Goal: Task Accomplishment & Management: Complete application form

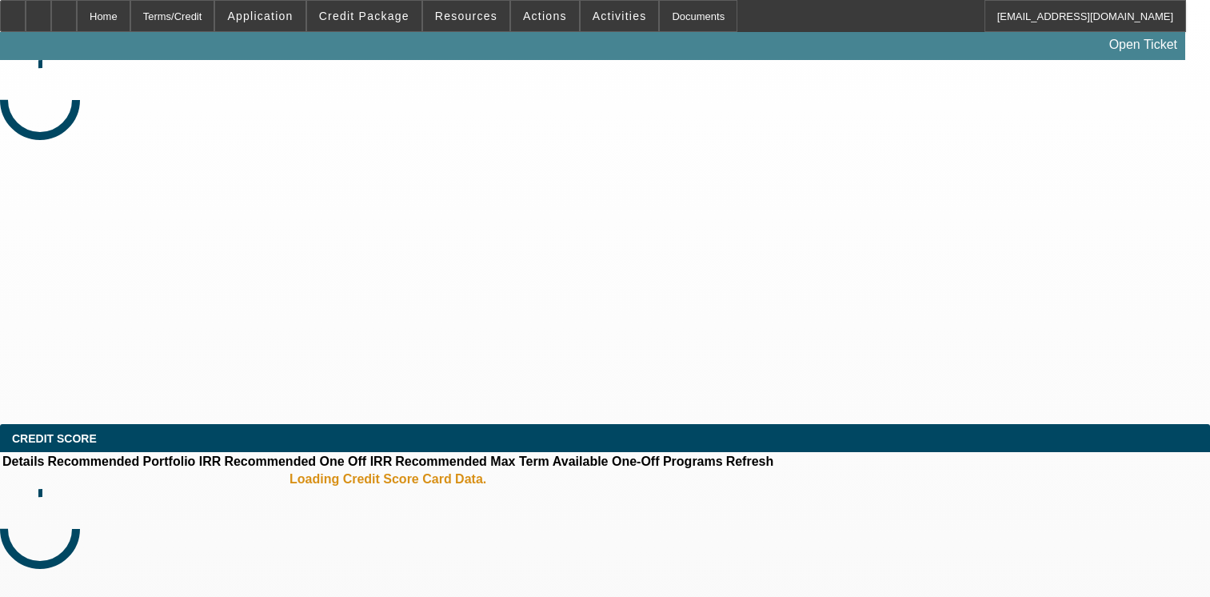
select select "0"
select select "2"
select select "0.1"
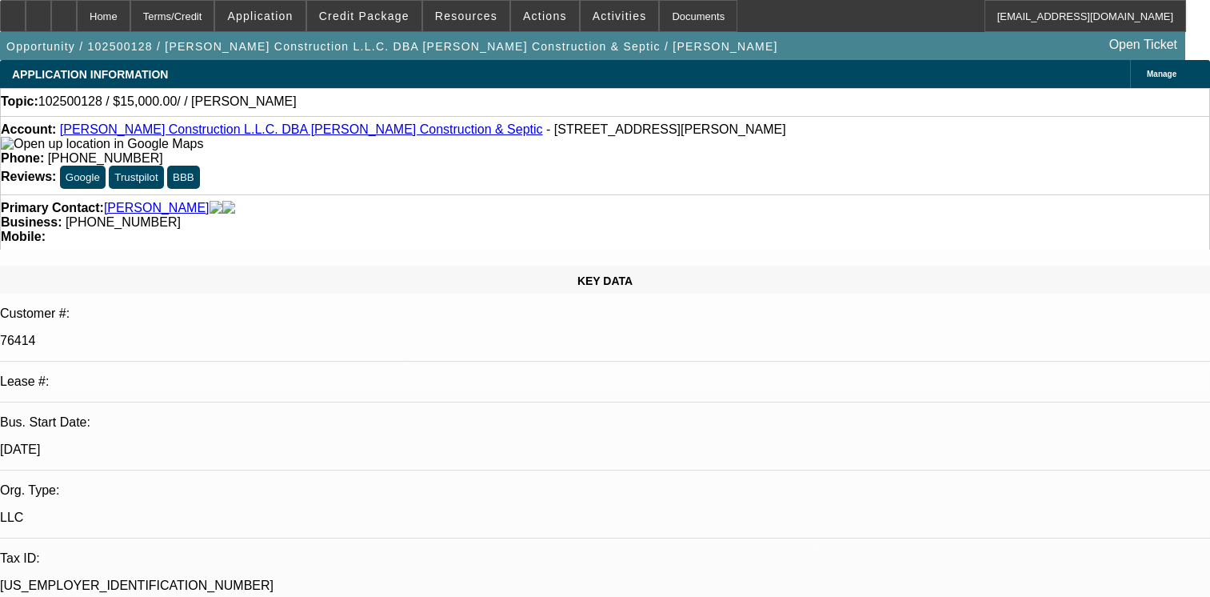
select select "1"
select select "2"
select select "4"
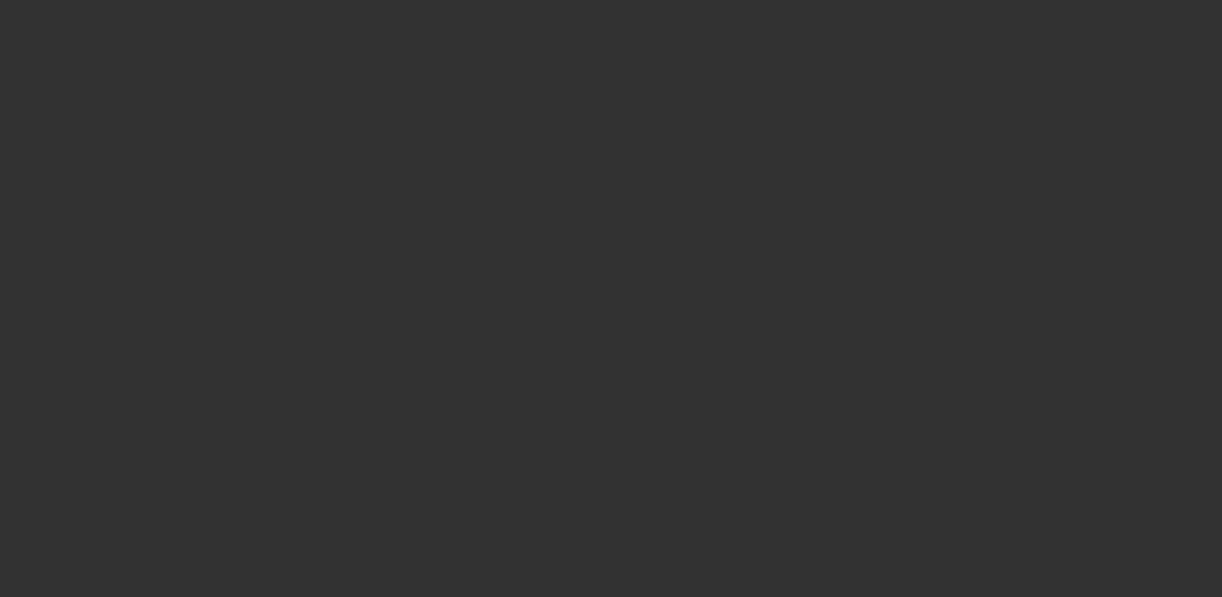
select select "0"
select select "6"
select select "0"
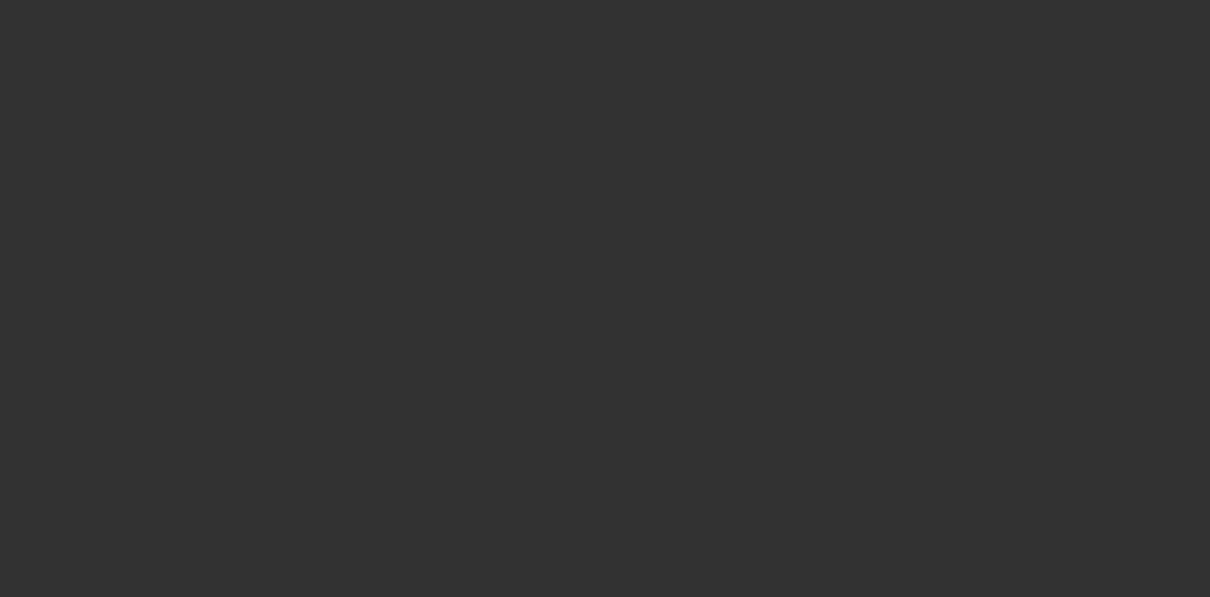
select select "0"
select select "6"
